Goal: Information Seeking & Learning: Learn about a topic

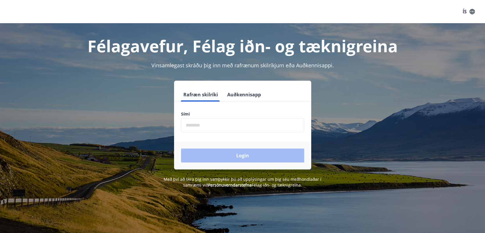
click at [223, 130] on input "phone" at bounding box center [242, 125] width 123 height 14
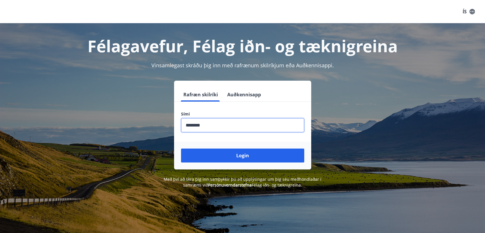
type input "********"
click at [181, 149] on button "Login" at bounding box center [242, 156] width 123 height 14
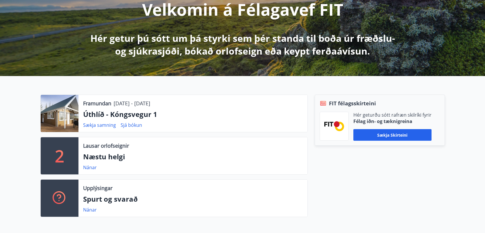
scroll to position [93, 0]
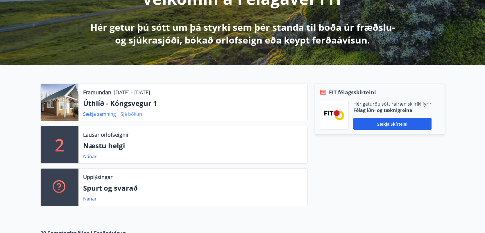
click at [123, 112] on link "Sjá bókun" at bounding box center [131, 114] width 21 height 6
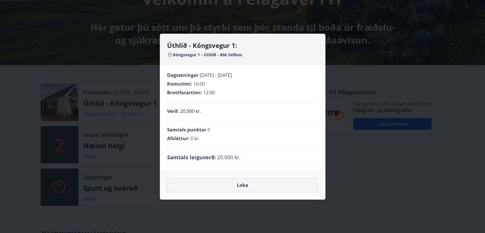
click at [218, 190] on button "Loka" at bounding box center [242, 185] width 151 height 15
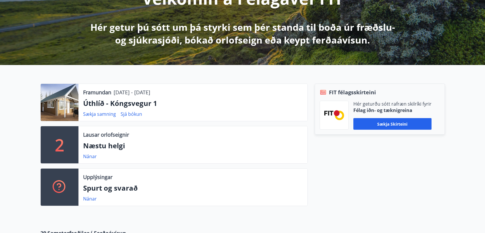
click at [125, 106] on p "Úthlíð - Kóngsvegur 1" at bounding box center [193, 103] width 220 height 10
click at [58, 98] on div at bounding box center [60, 102] width 38 height 37
click at [94, 111] on link "Sækja samning" at bounding box center [99, 114] width 33 height 6
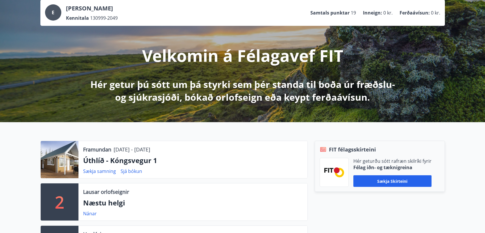
scroll to position [0, 0]
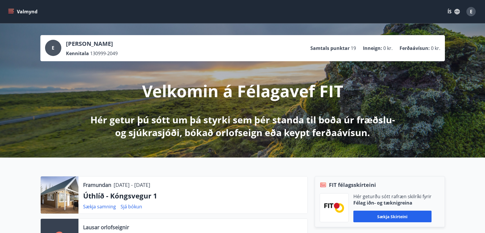
click at [6, 8] on div "Valmynd ÍS E" at bounding box center [242, 11] width 485 height 23
click at [15, 14] on button "Valmynd" at bounding box center [23, 11] width 33 height 10
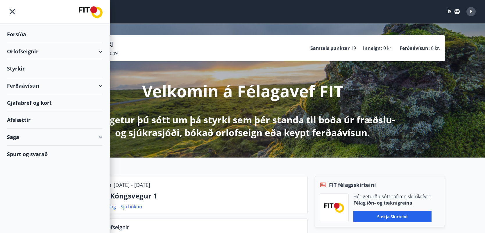
click at [32, 50] on div "Orlofseignir" at bounding box center [55, 51] width 96 height 17
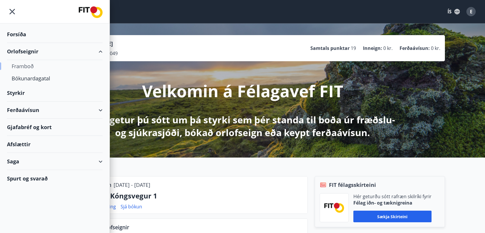
click at [29, 63] on div "Framboð" at bounding box center [55, 66] width 86 height 12
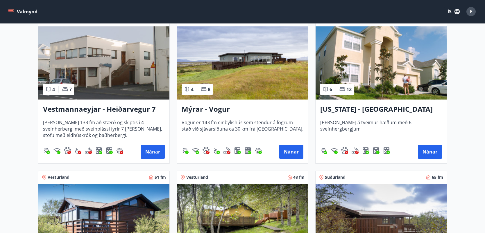
scroll to position [593, 0]
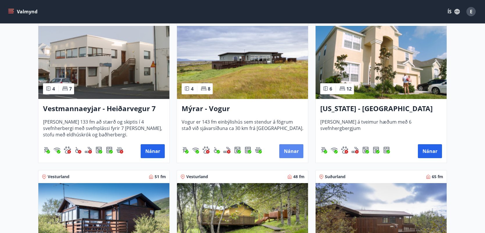
click at [301, 154] on button "Nánar" at bounding box center [291, 151] width 24 height 14
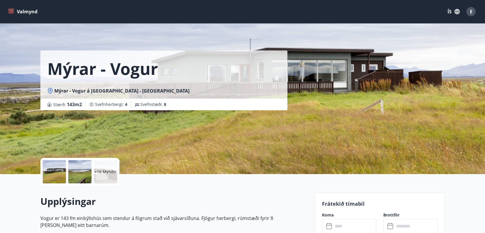
click at [108, 168] on div "+16 Myndir" at bounding box center [105, 171] width 23 height 23
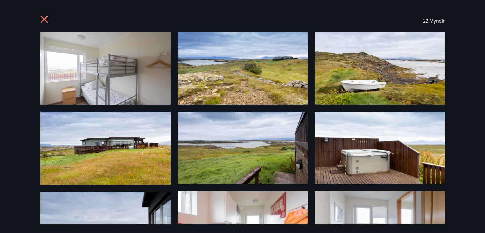
click at [380, 128] on img at bounding box center [380, 148] width 130 height 72
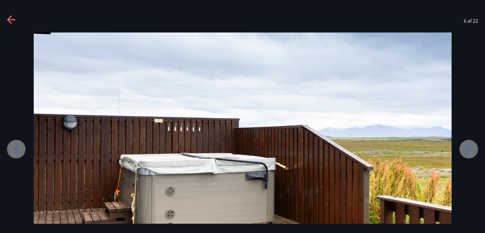
click at [465, 145] on icon at bounding box center [468, 149] width 9 height 9
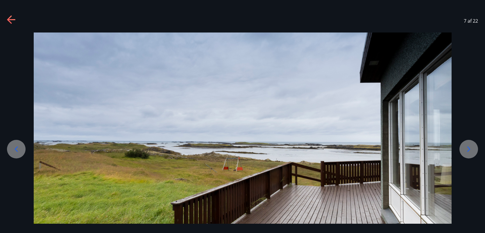
click at [465, 145] on icon at bounding box center [468, 149] width 9 height 9
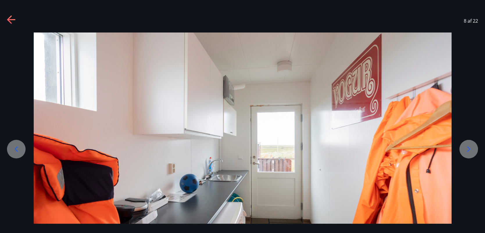
click at [465, 145] on icon at bounding box center [468, 149] width 9 height 9
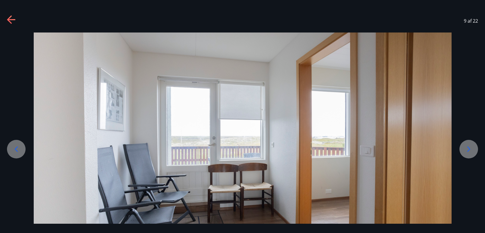
click at [465, 145] on icon at bounding box center [468, 149] width 9 height 9
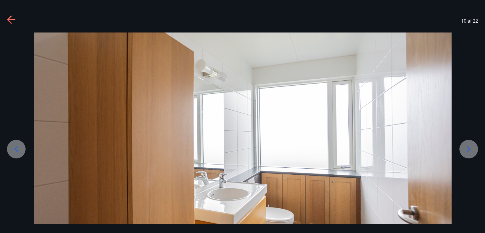
click at [465, 145] on icon at bounding box center [468, 149] width 9 height 9
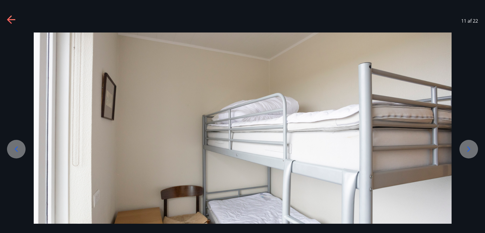
click at [465, 146] on icon at bounding box center [468, 149] width 9 height 9
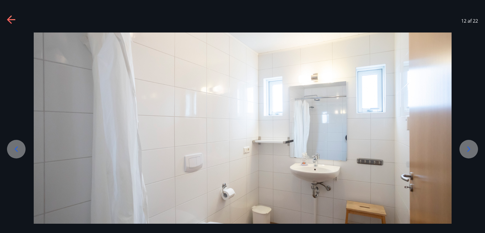
click at [465, 146] on icon at bounding box center [468, 149] width 9 height 9
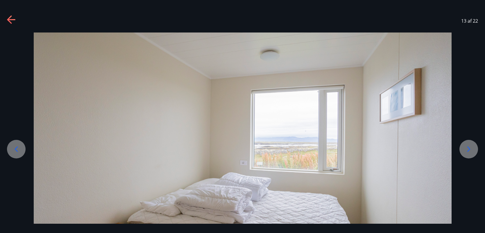
click at [465, 146] on icon at bounding box center [468, 149] width 9 height 9
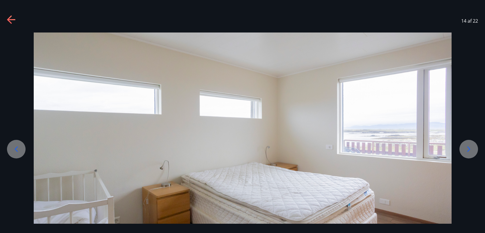
click at [465, 146] on icon at bounding box center [468, 149] width 9 height 9
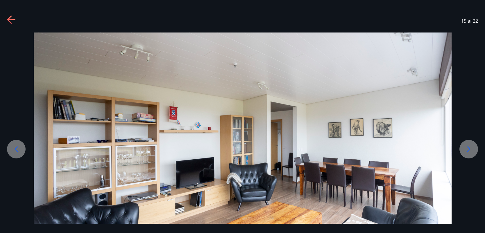
click at [465, 146] on icon at bounding box center [468, 149] width 9 height 9
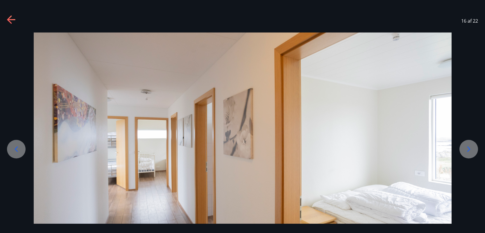
click at [465, 146] on icon at bounding box center [468, 149] width 9 height 9
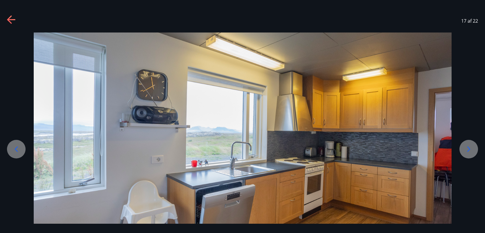
click at [465, 146] on icon at bounding box center [468, 149] width 9 height 9
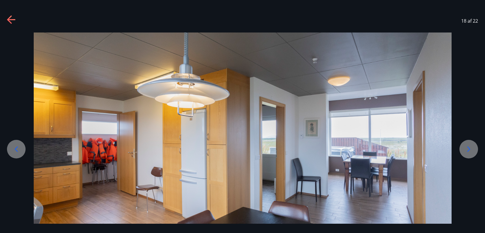
click at [465, 146] on icon at bounding box center [468, 149] width 9 height 9
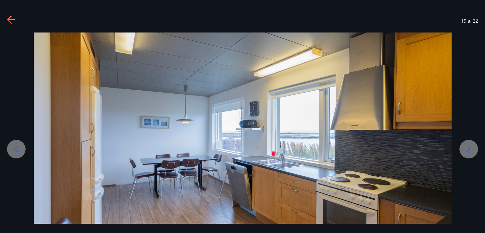
click at [7, 21] on icon at bounding box center [11, 19] width 9 height 9
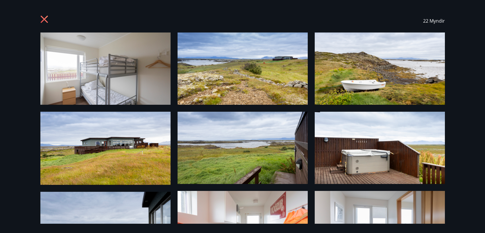
click at [47, 19] on icon at bounding box center [44, 19] width 9 height 9
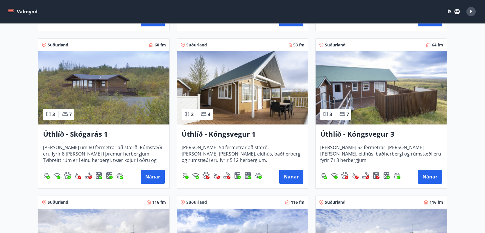
scroll to position [883, 0]
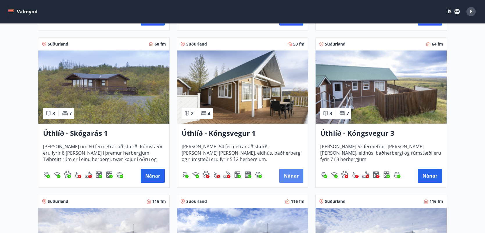
click at [295, 173] on button "Nánar" at bounding box center [291, 176] width 24 height 14
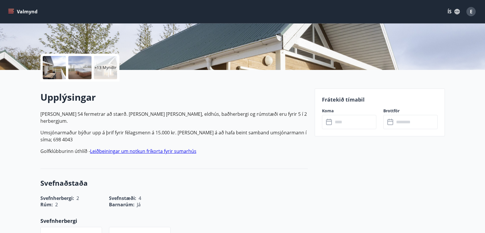
scroll to position [104, 0]
click at [53, 74] on div at bounding box center [54, 67] width 23 height 23
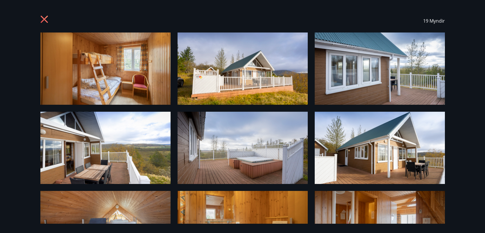
click at [127, 74] on img at bounding box center [105, 69] width 130 height 72
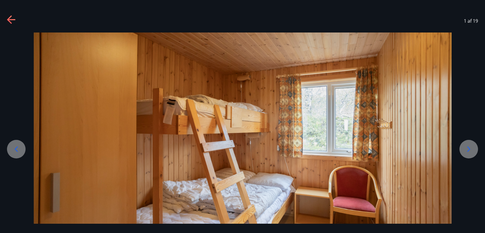
click at [467, 151] on icon at bounding box center [468, 149] width 9 height 9
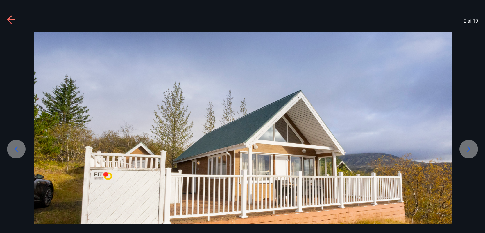
click at [466, 150] on icon at bounding box center [468, 149] width 9 height 9
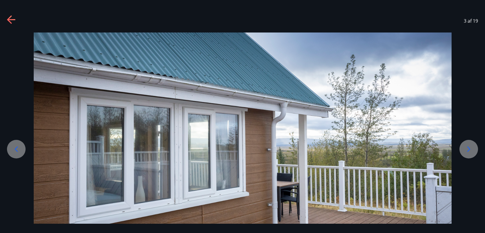
click at [468, 148] on icon at bounding box center [468, 149] width 9 height 9
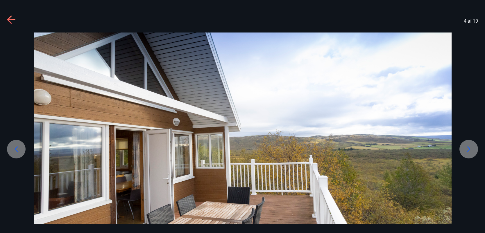
click at [468, 148] on icon at bounding box center [468, 149] width 9 height 9
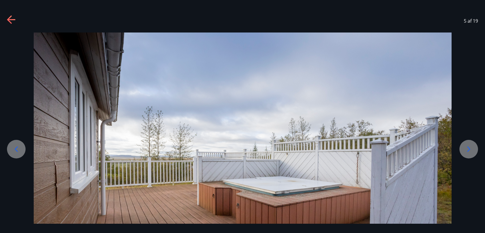
click at [472, 148] on icon at bounding box center [468, 149] width 9 height 9
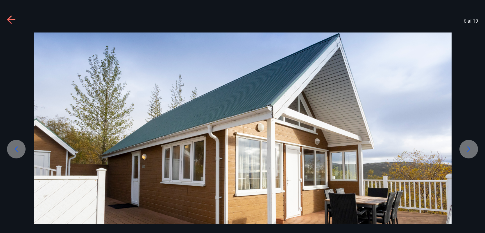
click at [471, 148] on icon at bounding box center [468, 149] width 9 height 9
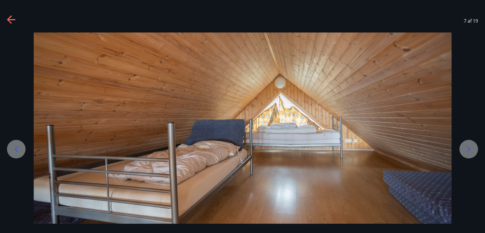
click at [471, 148] on icon at bounding box center [468, 149] width 9 height 9
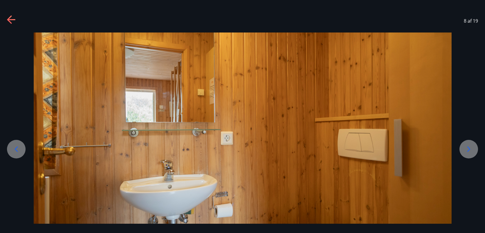
click at [471, 148] on icon at bounding box center [468, 149] width 9 height 9
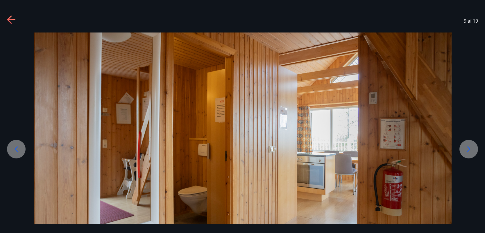
click at [471, 148] on icon at bounding box center [468, 149] width 9 height 9
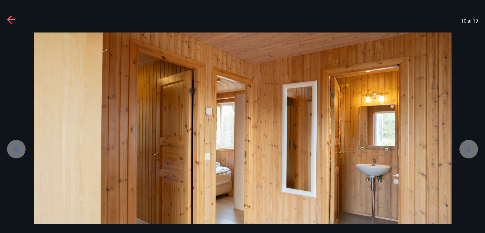
click at [471, 148] on icon at bounding box center [468, 149] width 9 height 9
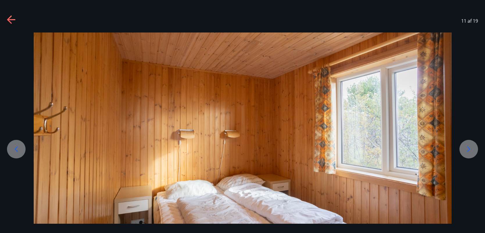
click at [471, 148] on icon at bounding box center [468, 149] width 9 height 9
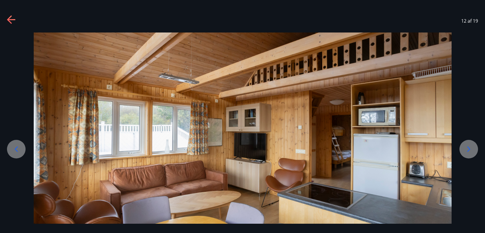
click at [471, 148] on icon at bounding box center [468, 149] width 9 height 9
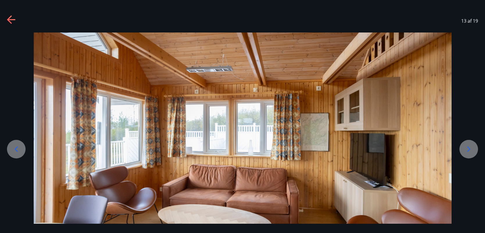
click at [471, 148] on icon at bounding box center [468, 149] width 9 height 9
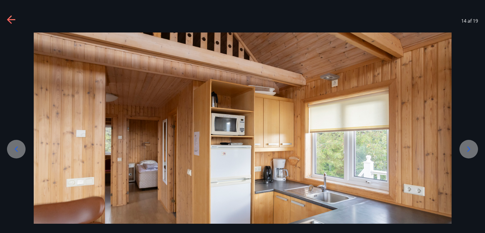
click at [471, 148] on icon at bounding box center [468, 149] width 9 height 9
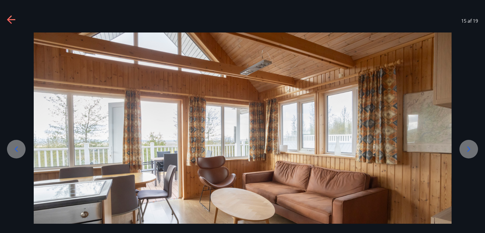
click at [471, 148] on icon at bounding box center [468, 149] width 9 height 9
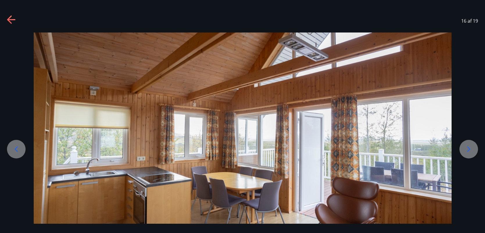
click at [471, 148] on icon at bounding box center [468, 149] width 9 height 9
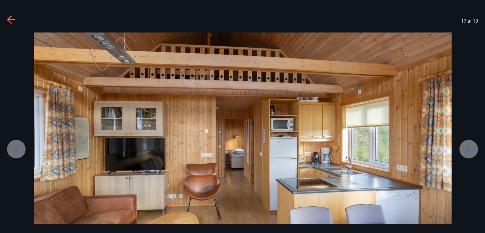
click at [471, 148] on icon at bounding box center [468, 149] width 9 height 9
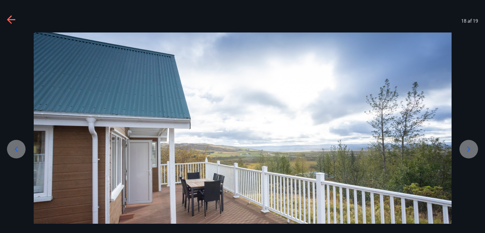
click at [471, 148] on icon at bounding box center [468, 149] width 9 height 9
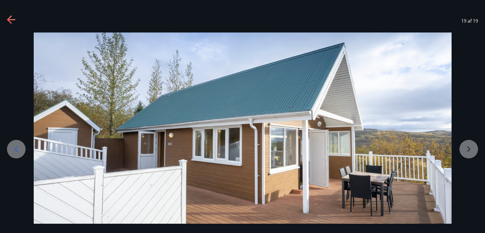
click at [471, 148] on div at bounding box center [242, 150] width 485 height 235
click at [12, 15] on icon at bounding box center [11, 19] width 9 height 9
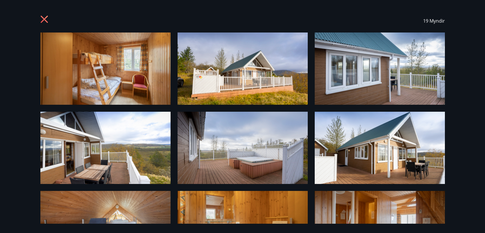
click at [44, 19] on icon at bounding box center [43, 19] width 1 height 1
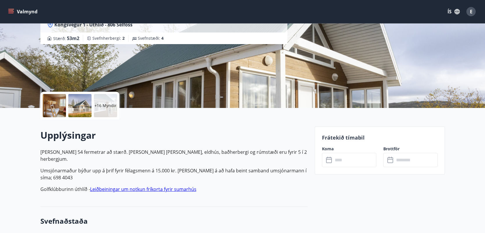
scroll to position [66, 0]
